Goal: Transaction & Acquisition: Purchase product/service

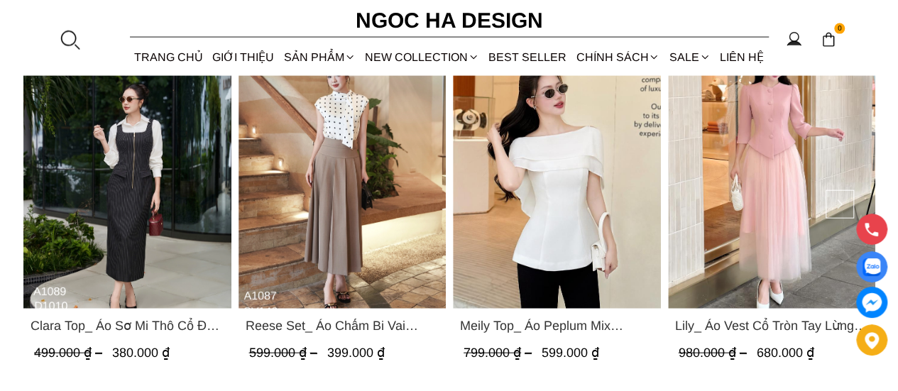
scroll to position [1563, 0]
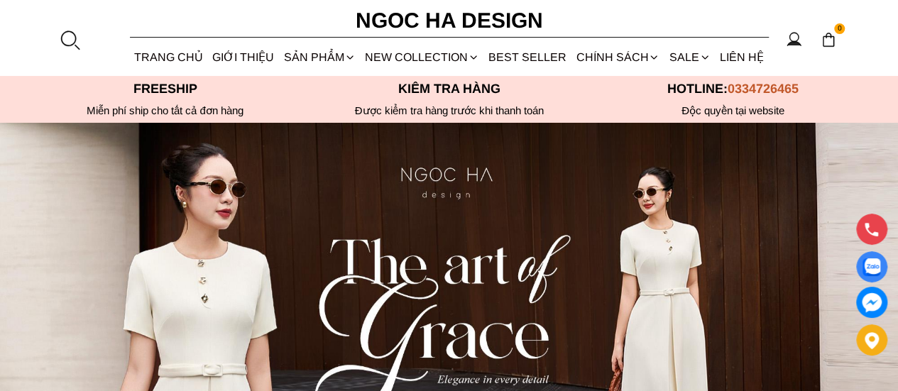
drag, startPoint x: 533, startPoint y: 239, endPoint x: 524, endPoint y: 245, distance: 10.7
click at [524, 245] on section at bounding box center [449, 348] width 898 height 450
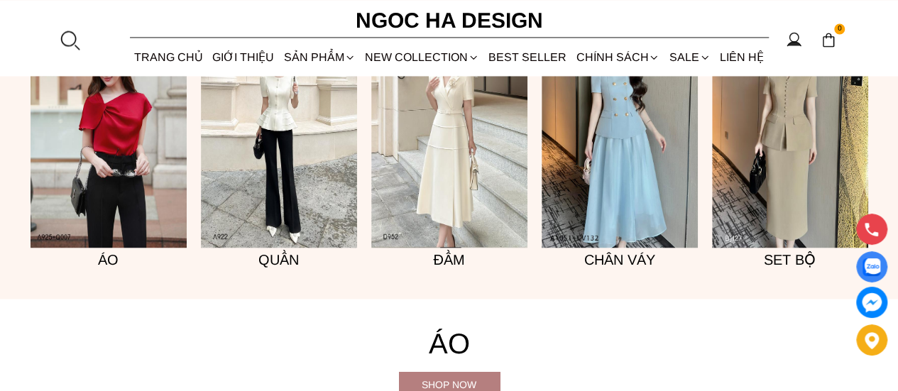
scroll to position [1207, 0]
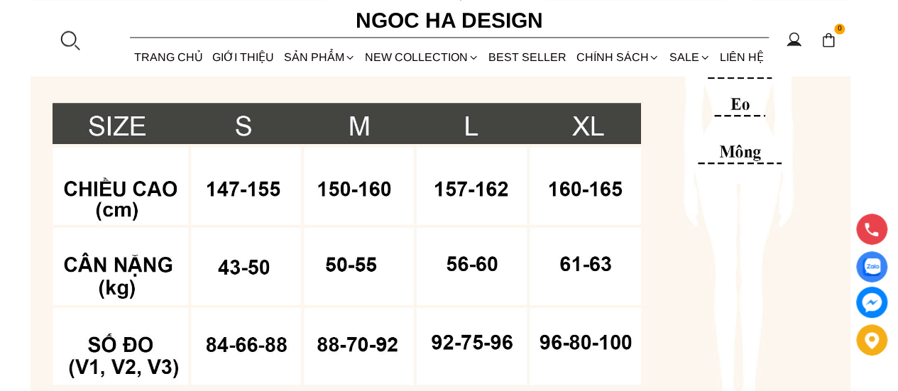
scroll to position [1278, 0]
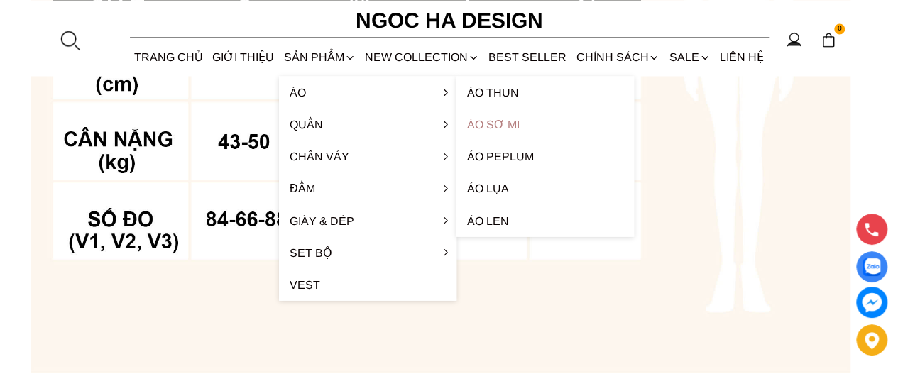
click at [490, 123] on link "Áo sơ mi" at bounding box center [546, 124] width 178 height 32
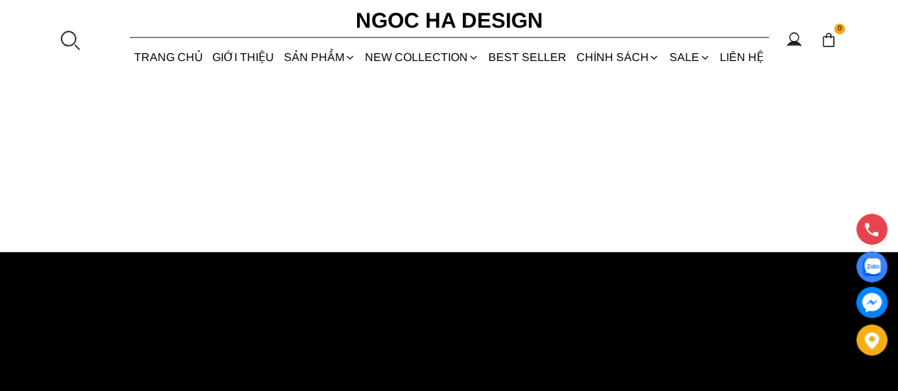
scroll to position [142, 0]
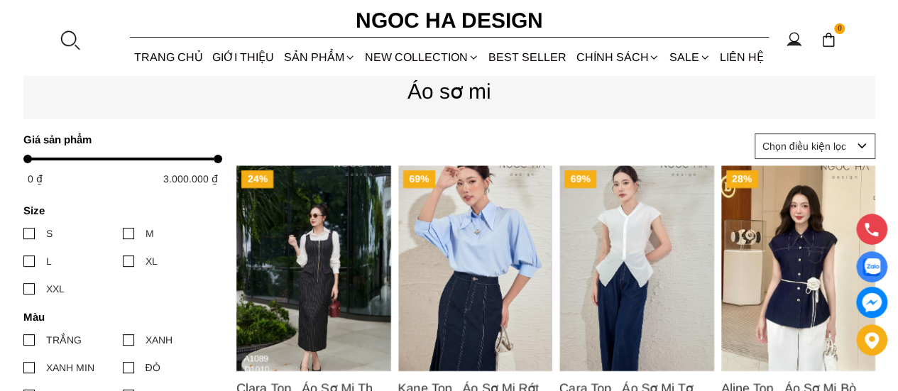
click at [528, 177] on img "Product image - Kane Top_ Áo Sơ Mi Rớt Vai Cổ Trụ Màu Xanh A1075" at bounding box center [475, 268] width 155 height 206
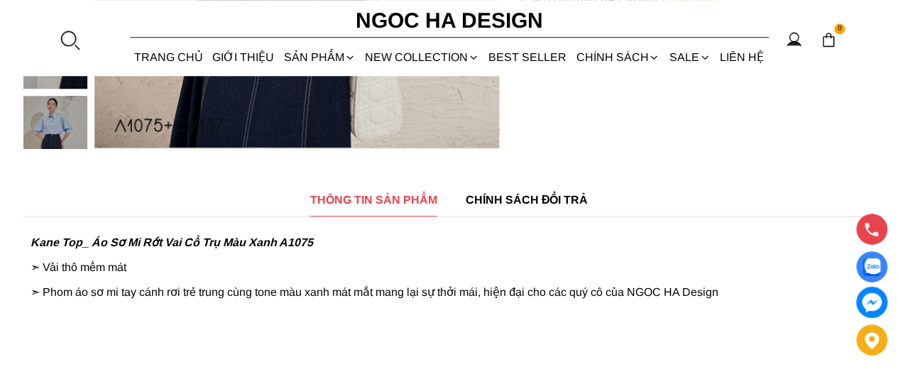
scroll to position [710, 0]
